Goal: Task Accomplishment & Management: Manage account settings

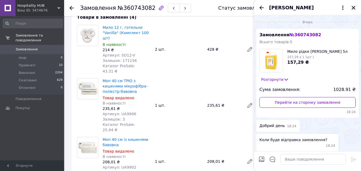
scroll to position [323, 0]
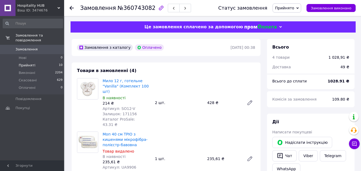
click at [23, 63] on span "Прийняті" at bounding box center [27, 65] width 17 height 5
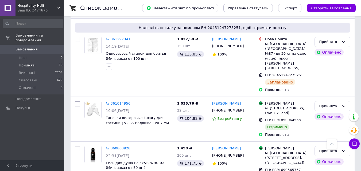
scroll to position [187, 0]
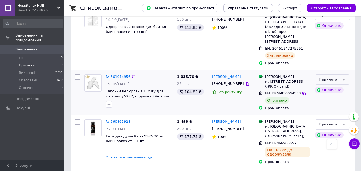
click at [341, 75] on div "Прийнято" at bounding box center [333, 80] width 36 height 10
click at [339, 86] on li "Виконано" at bounding box center [332, 91] width 35 height 10
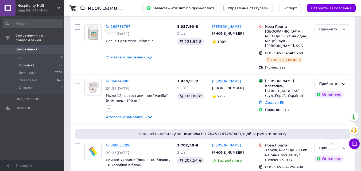
scroll to position [443, 0]
